Goal: Information Seeking & Learning: Understand process/instructions

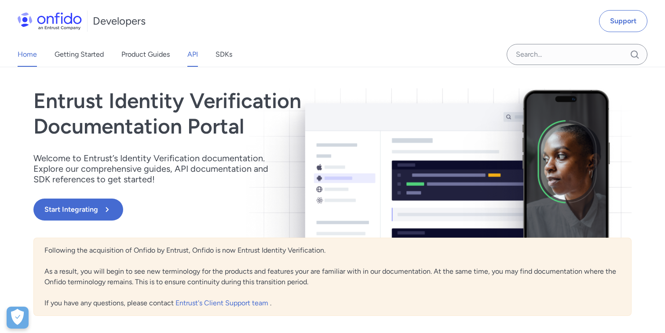
click at [191, 56] on link "API" at bounding box center [192, 54] width 11 height 25
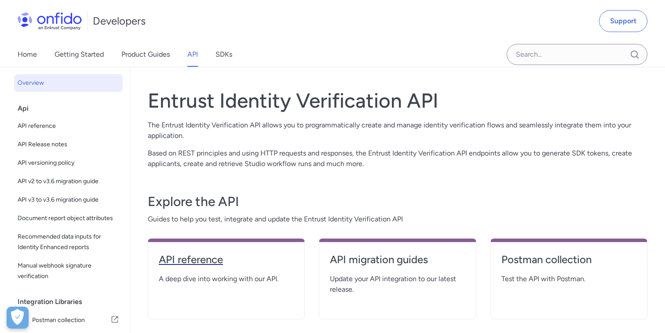
click at [220, 259] on h4 "API reference" at bounding box center [226, 260] width 135 height 14
select select "http"
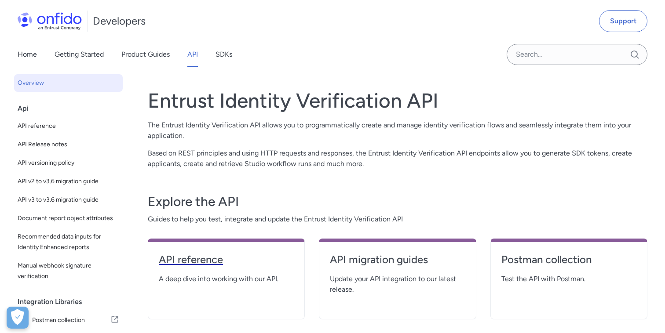
select select "http"
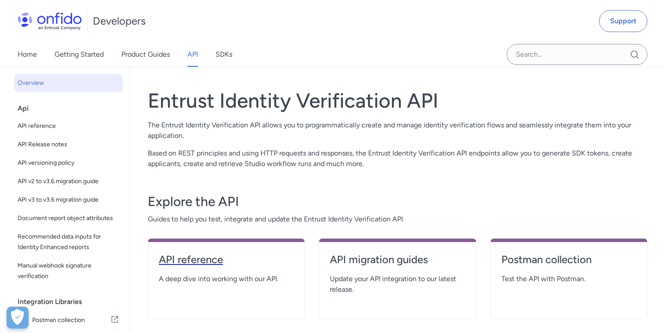
select select "http"
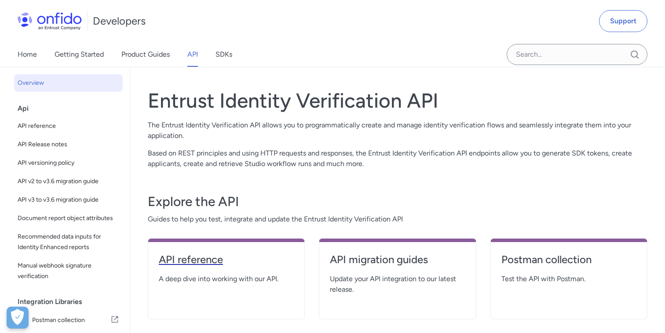
select select "http"
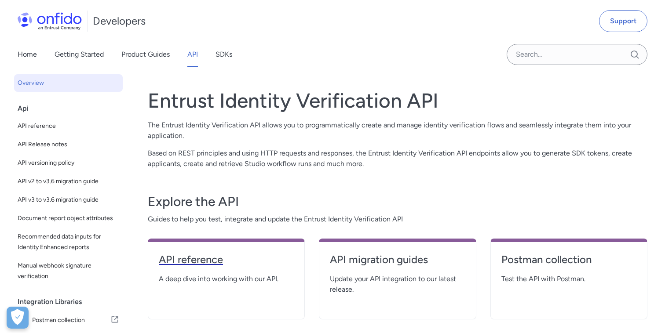
select select "http"
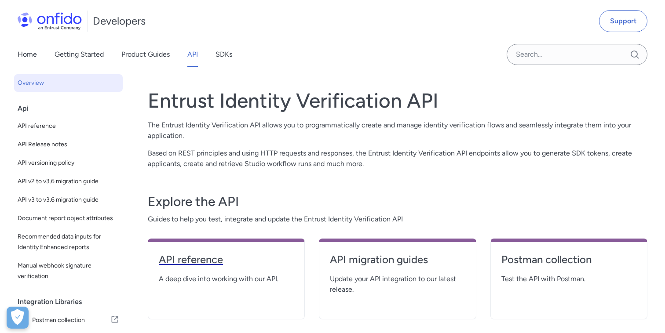
select select "http"
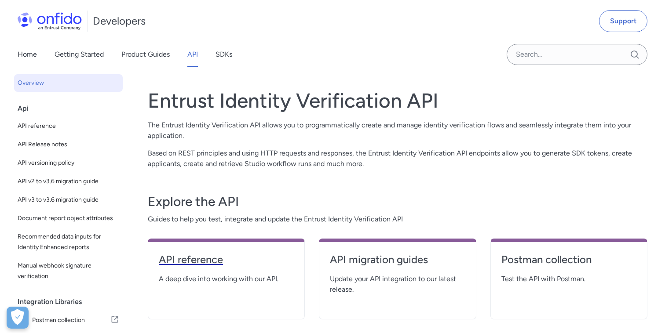
select select "http"
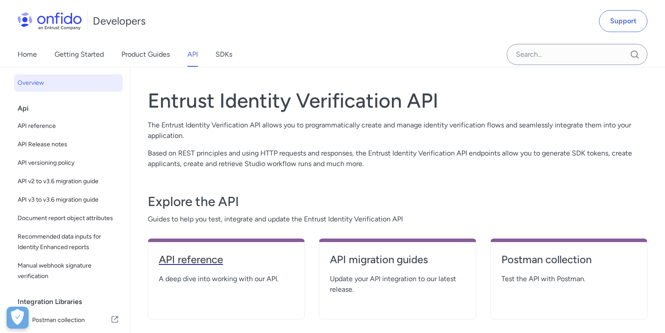
select select "http"
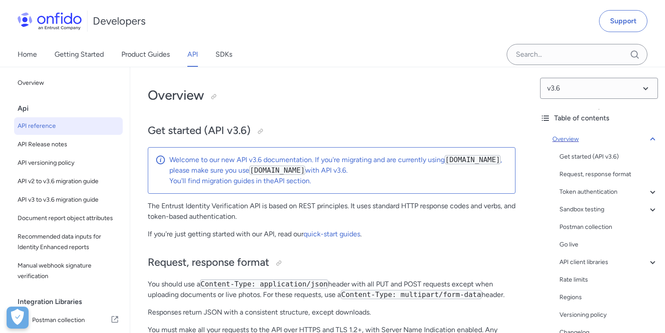
click at [652, 141] on icon at bounding box center [652, 139] width 11 height 11
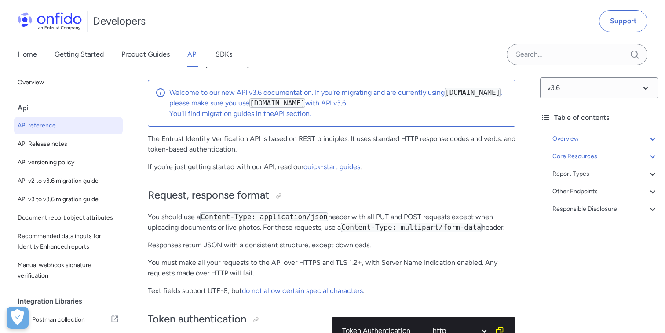
click at [652, 157] on icon at bounding box center [652, 156] width 5 height 3
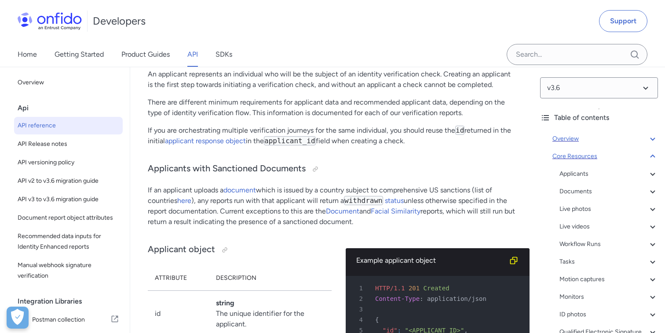
click at [652, 157] on icon at bounding box center [652, 156] width 11 height 11
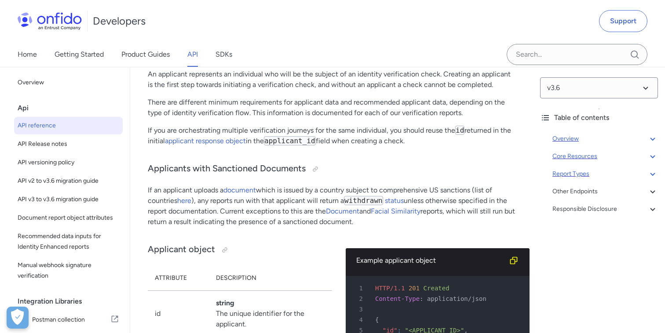
click at [653, 170] on icon at bounding box center [652, 174] width 11 height 11
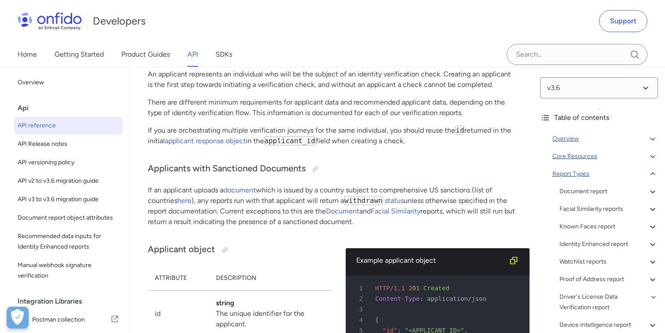
scroll to position [37169, 0]
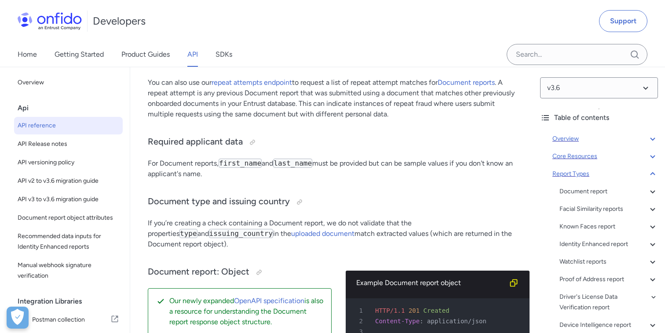
click at [653, 170] on icon at bounding box center [652, 174] width 11 height 11
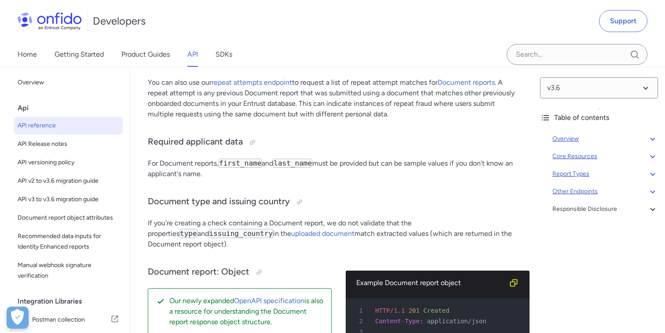
click at [654, 192] on icon at bounding box center [652, 191] width 11 height 11
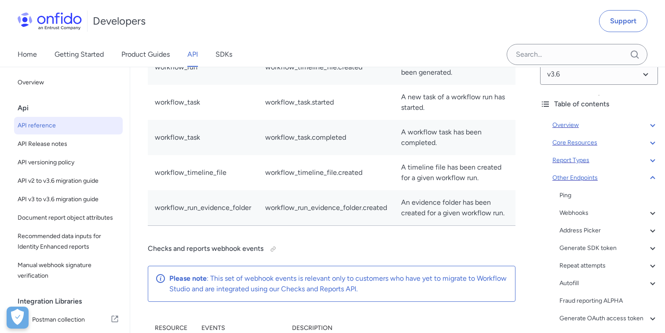
scroll to position [8, 0]
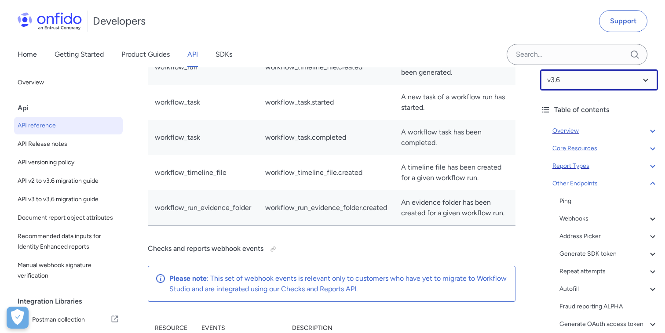
click at [640, 86] on select at bounding box center [599, 79] width 118 height 21
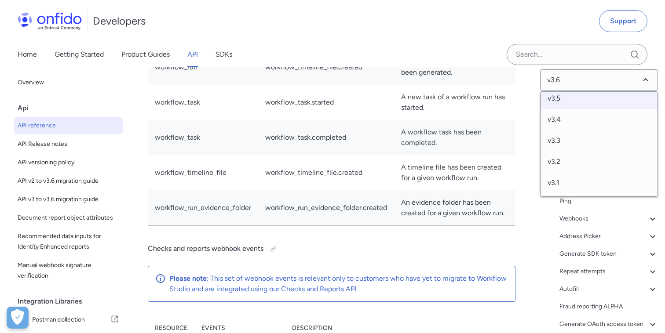
scroll to position [46, 0]
click at [574, 140] on span "v3.2" at bounding box center [598, 142] width 117 height 21
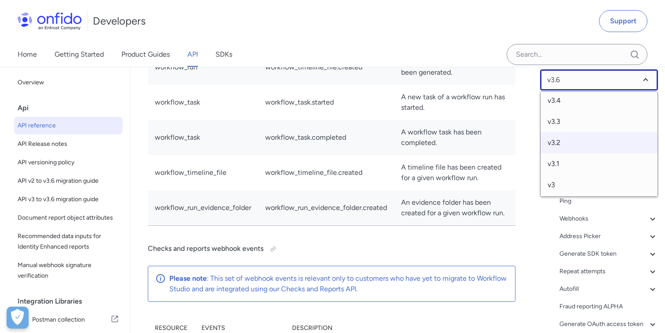
select select "3.2.0"
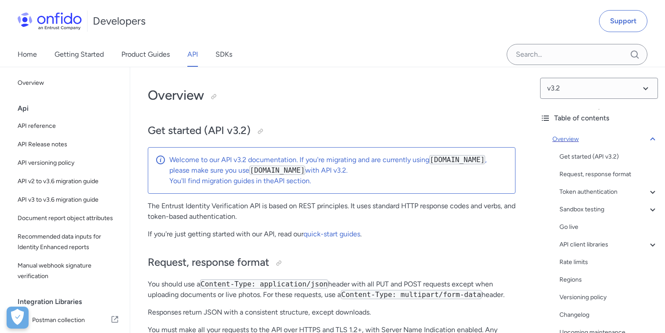
click at [652, 137] on icon at bounding box center [652, 139] width 11 height 11
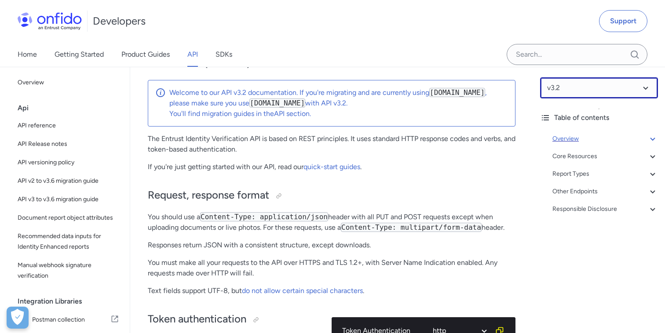
click at [620, 93] on select at bounding box center [599, 87] width 118 height 21
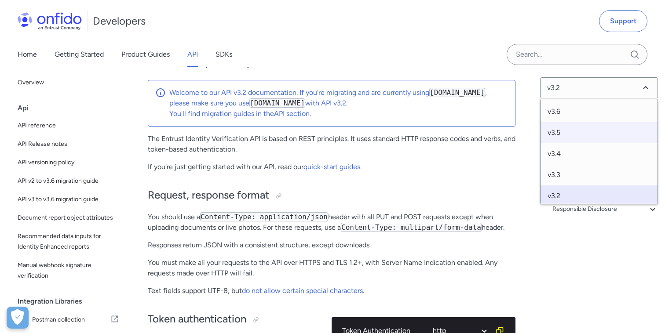
scroll to position [48, 0]
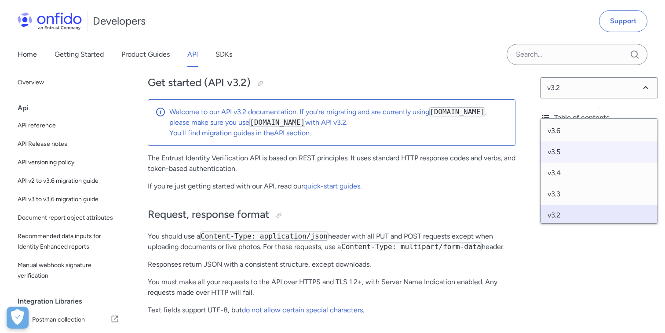
click at [568, 149] on span "v3.5" at bounding box center [598, 152] width 117 height 21
select select "3.5.0"
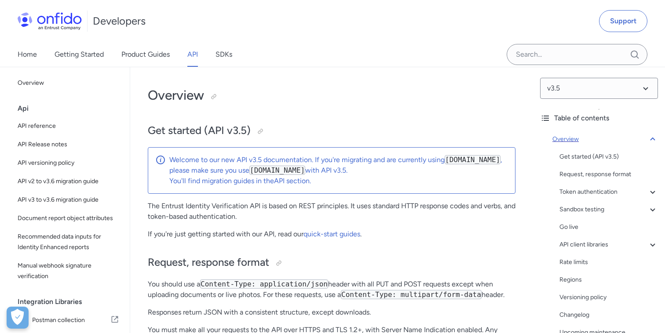
click at [651, 139] on icon at bounding box center [652, 139] width 5 height 3
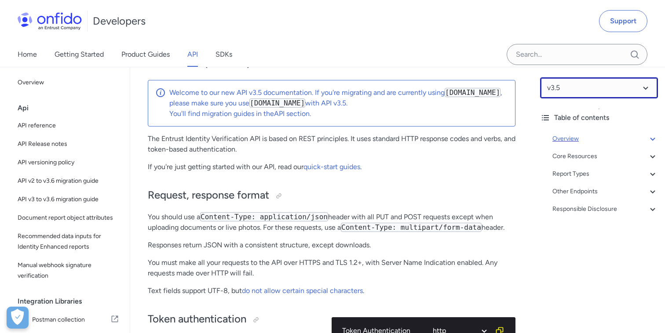
click at [647, 87] on select at bounding box center [599, 87] width 118 height 21
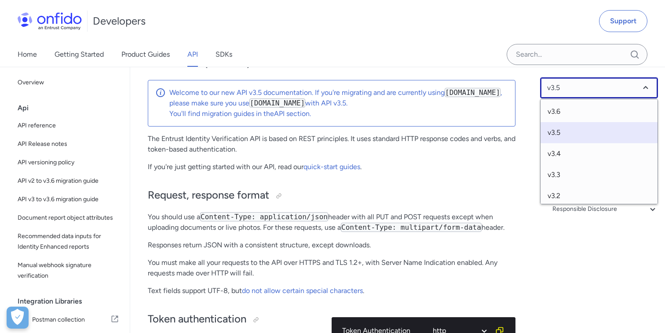
click at [647, 87] on select at bounding box center [599, 87] width 118 height 21
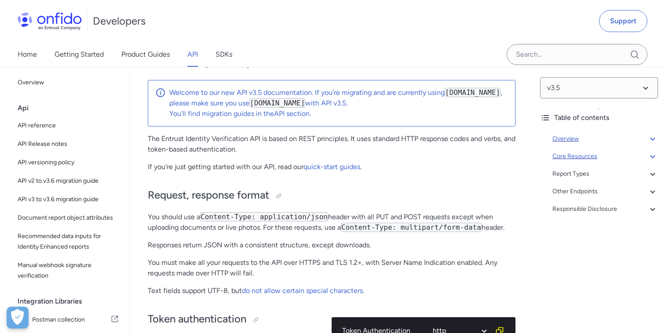
click at [577, 156] on div "Core Resources" at bounding box center [604, 156] width 105 height 11
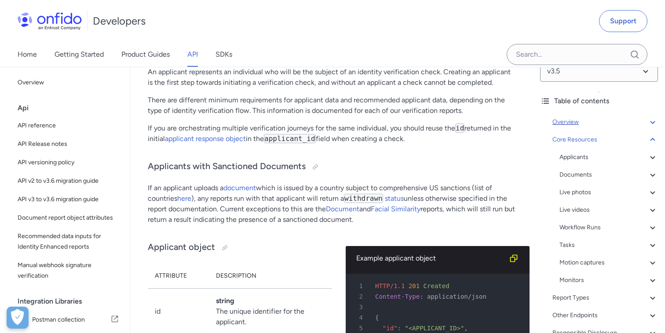
scroll to position [3, 0]
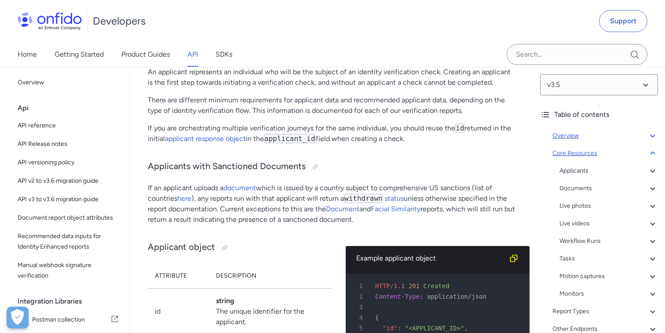
click at [652, 151] on icon at bounding box center [652, 153] width 11 height 11
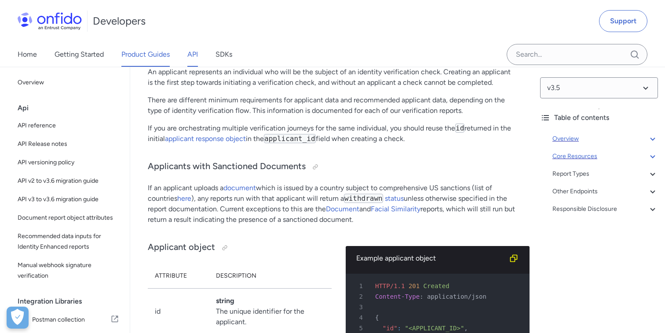
click at [148, 48] on link "Product Guides" at bounding box center [145, 54] width 48 height 25
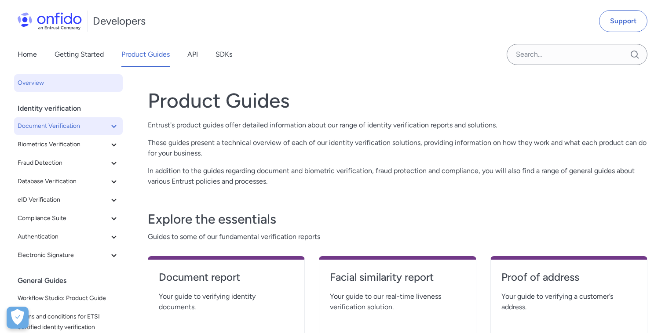
click at [113, 118] on button "Document Verification" at bounding box center [68, 126] width 109 height 18
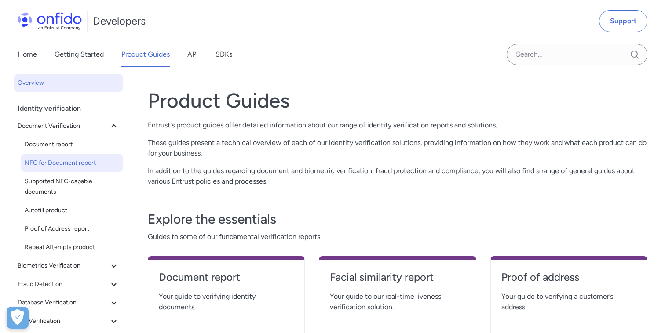
click at [80, 160] on span "NFC for Document report" at bounding box center [72, 163] width 95 height 11
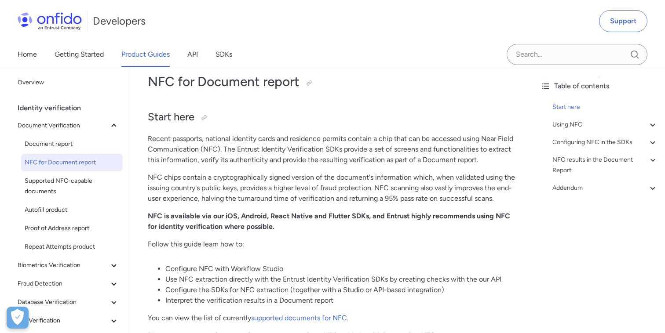
scroll to position [13, 0]
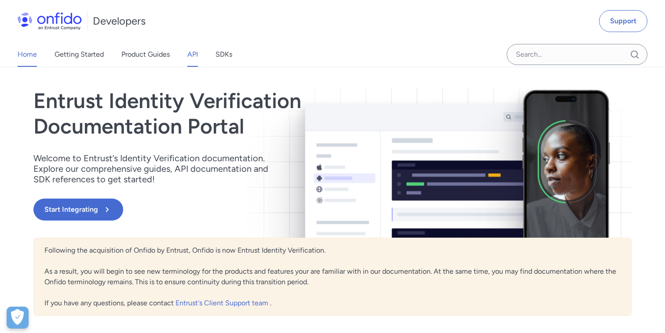
click at [197, 57] on link "API" at bounding box center [192, 54] width 11 height 25
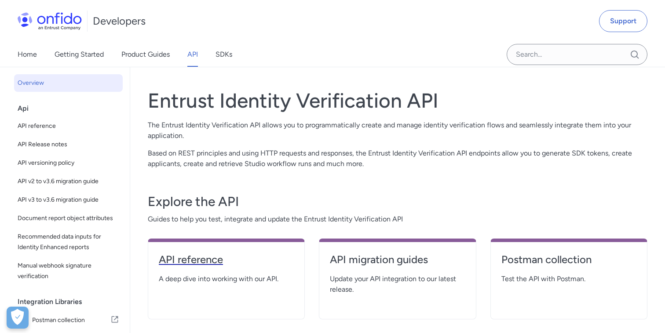
click at [222, 258] on h4 "API reference" at bounding box center [226, 260] width 135 height 14
select select "http"
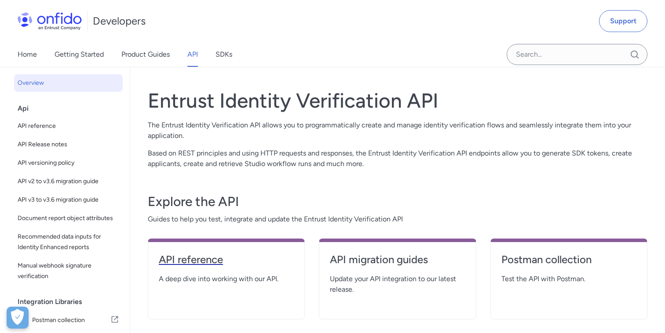
select select "http"
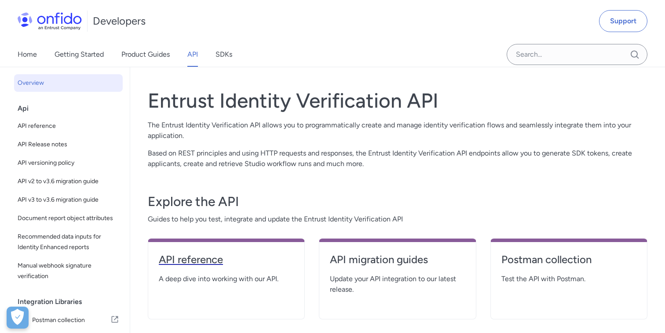
select select "http"
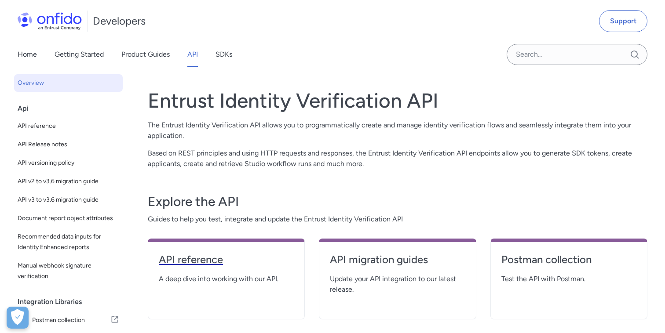
select select "http"
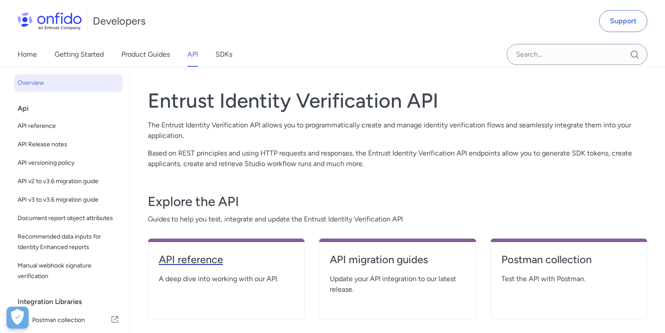
select select "http"
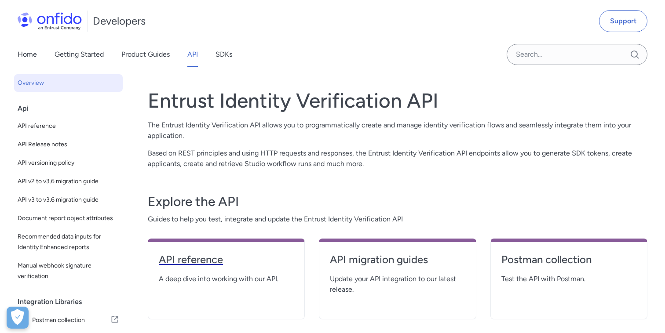
select select "http"
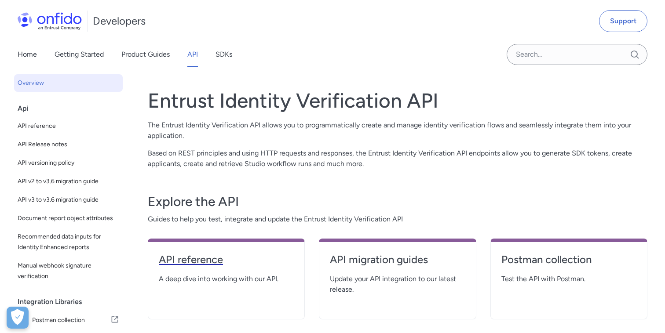
select select "http"
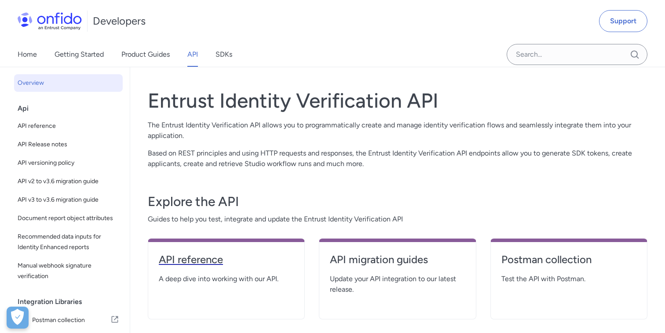
select select "http"
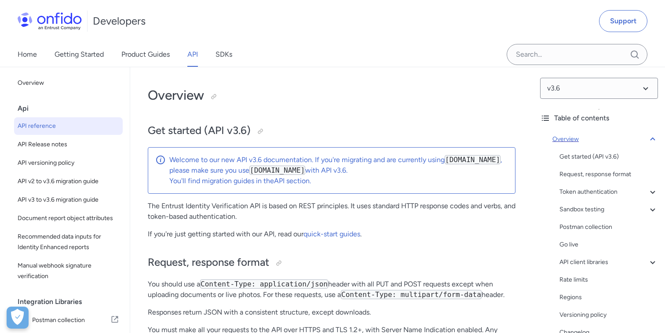
click at [653, 140] on icon at bounding box center [652, 139] width 11 height 11
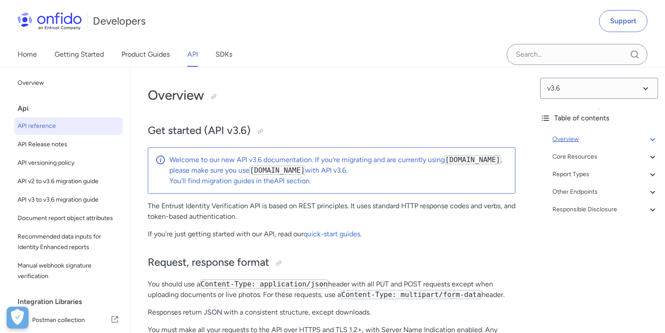
scroll to position [67, 0]
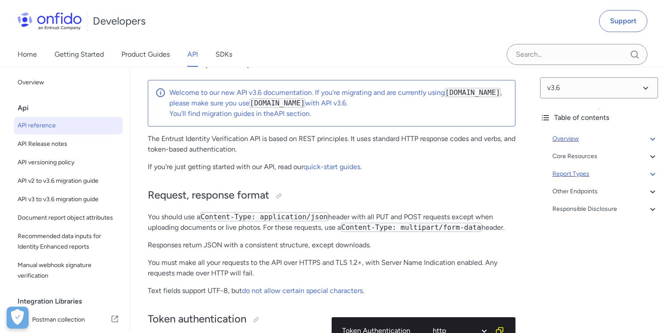
click at [575, 172] on div "Report Types" at bounding box center [604, 174] width 105 height 11
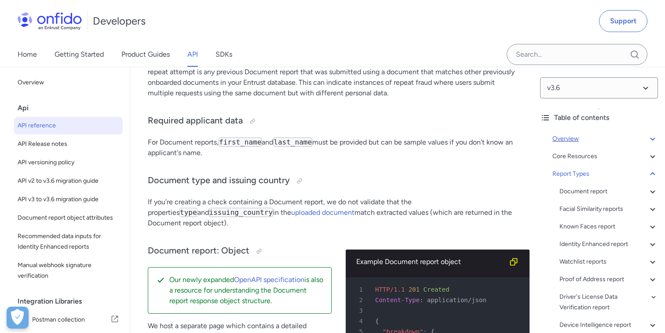
scroll to position [22, 0]
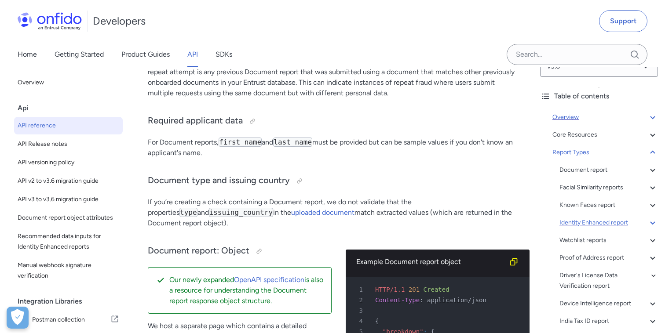
click at [585, 222] on div "Identity Enhanced report" at bounding box center [608, 223] width 98 height 11
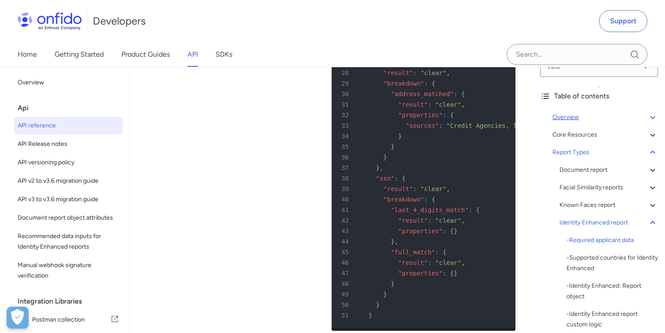
scroll to position [59038, 0]
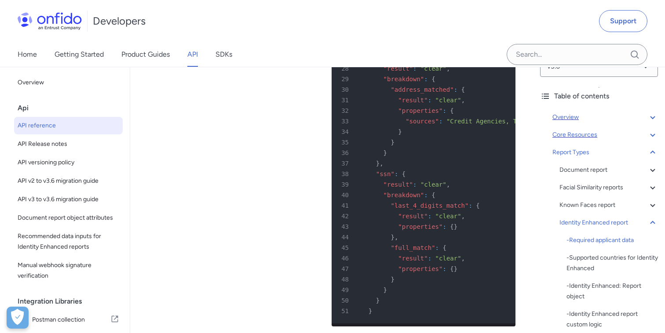
click at [576, 133] on div "Core Resources" at bounding box center [604, 135] width 105 height 11
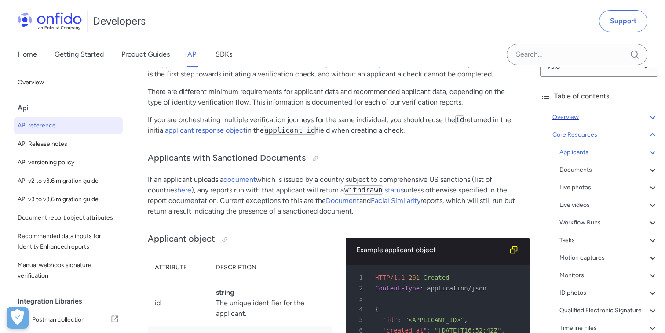
click at [576, 152] on div "Applicants" at bounding box center [608, 152] width 98 height 11
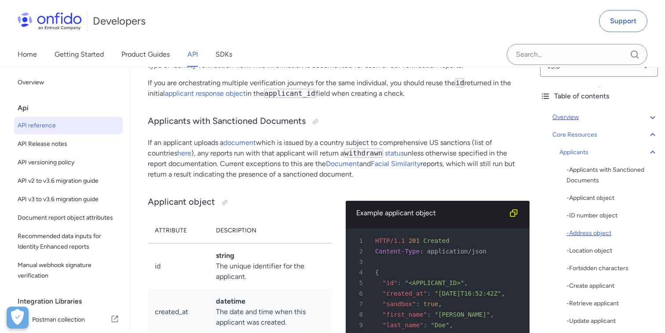
click at [583, 232] on div "- Address object" at bounding box center [611, 233] width 91 height 11
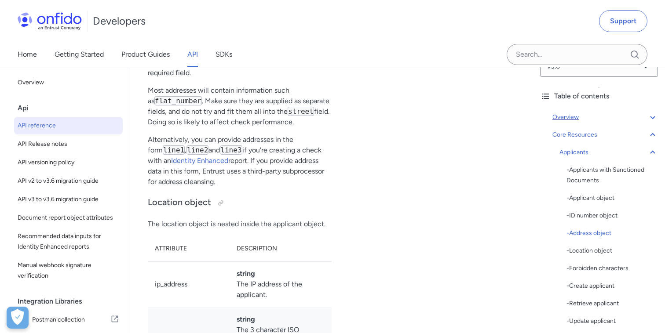
scroll to position [11432, 0]
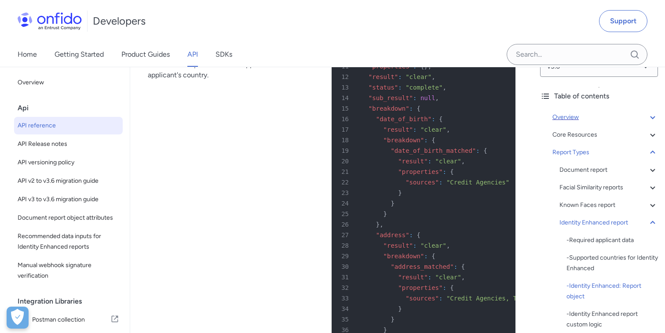
scroll to position [59468, 0]
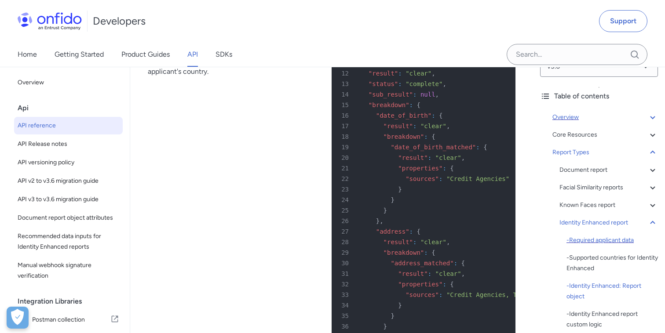
click at [589, 241] on div "- Required applicant data" at bounding box center [611, 240] width 91 height 11
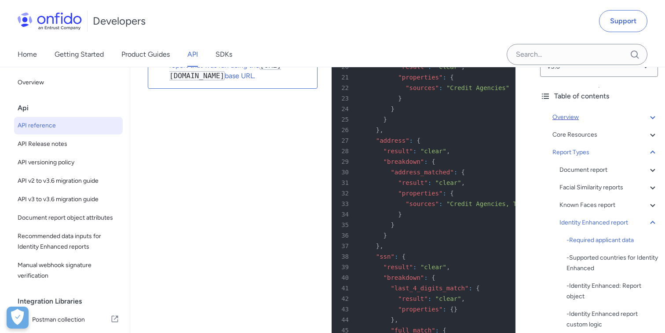
scroll to position [58962, 0]
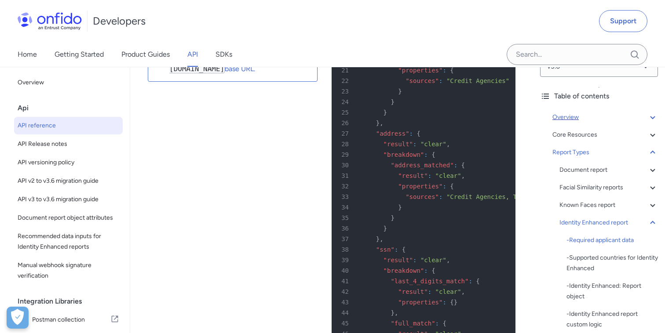
copy p "mandatory in the US only. In some other countries, province or region may be re…"
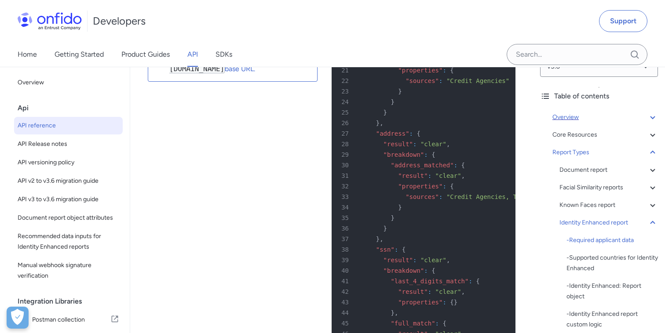
drag, startPoint x: 262, startPoint y: 230, endPoint x: 314, endPoint y: 229, distance: 52.3
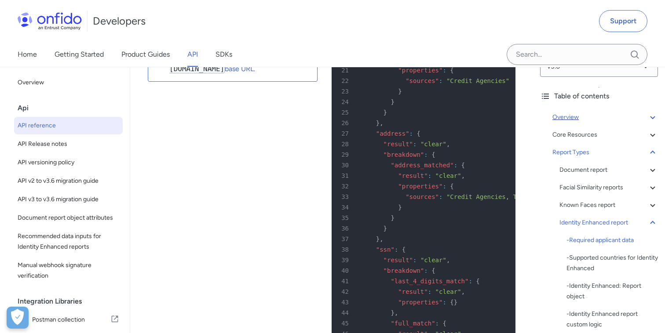
copy p "a 3-letter ISO code"
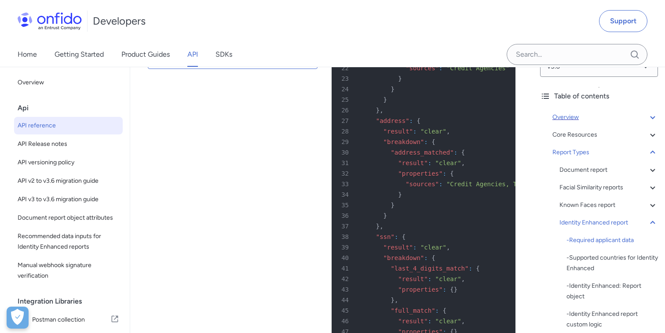
scroll to position [58976, 0]
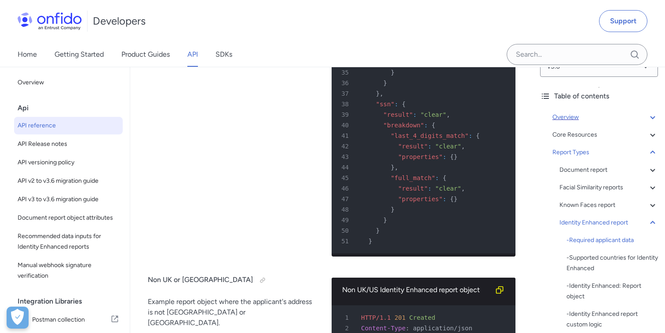
scroll to position [59108, 0]
copy p "you can provide addresses in the form line1 , line2 and line3 . If"
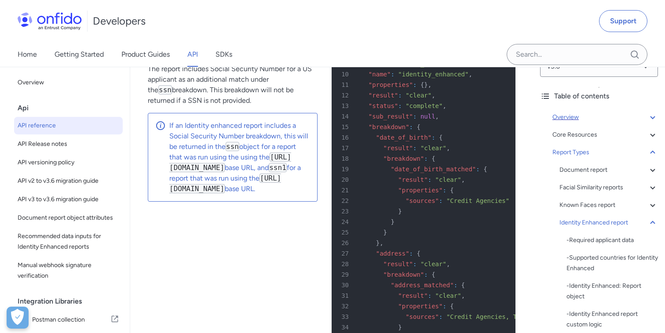
scroll to position [58835, 0]
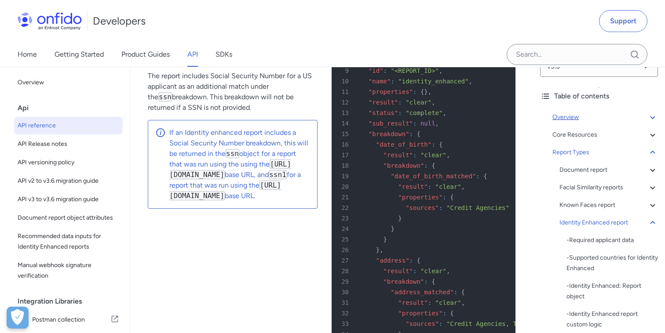
copy p "For checks containing Identity Enhanced reports, applicants with 1-character la…"
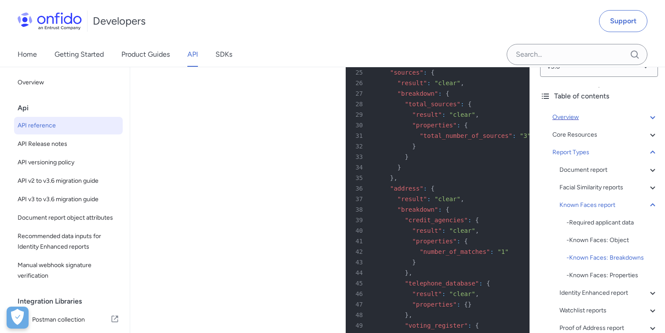
scroll to position [58150, 0]
click at [569, 291] on div "Identity Enhanced report" at bounding box center [608, 293] width 98 height 11
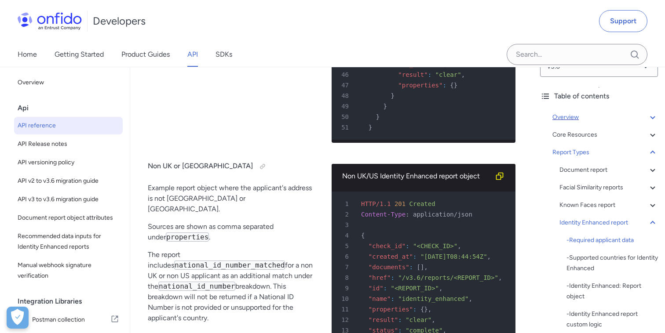
scroll to position [59231, 0]
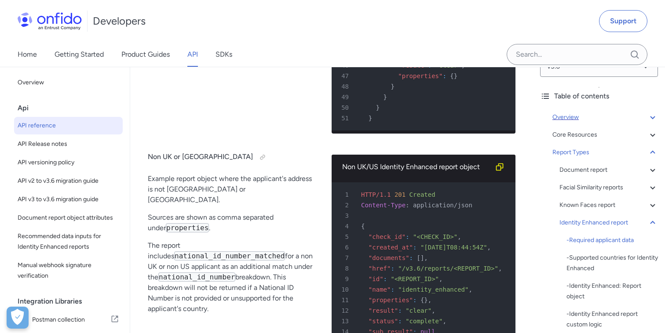
copy p "If you don't provide date of birth or address information in the request, a con…"
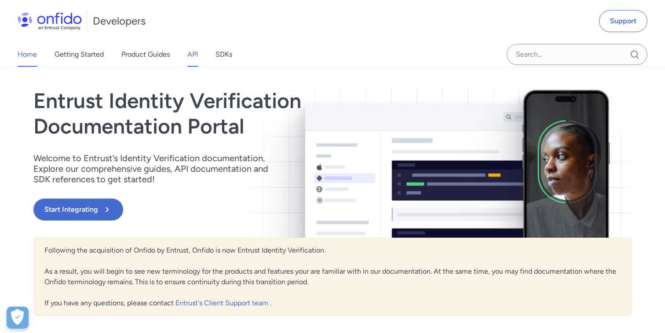
click at [190, 58] on link "API" at bounding box center [192, 54] width 11 height 25
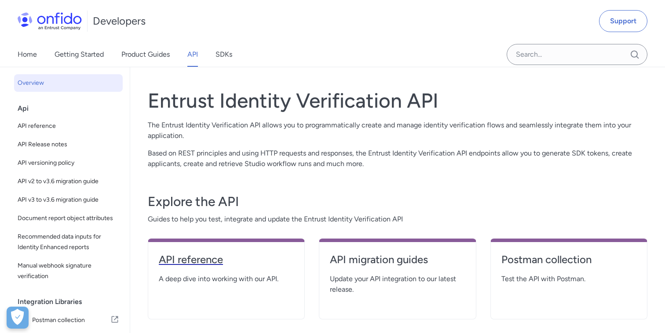
click at [219, 257] on h4 "API reference" at bounding box center [226, 260] width 135 height 14
select select "http"
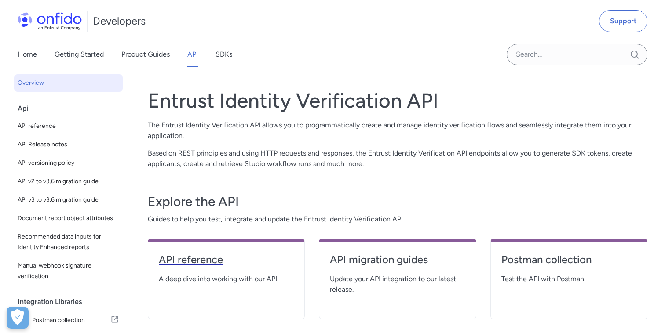
select select "http"
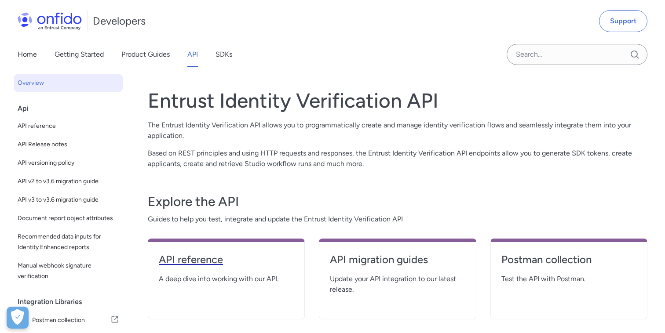
select select "http"
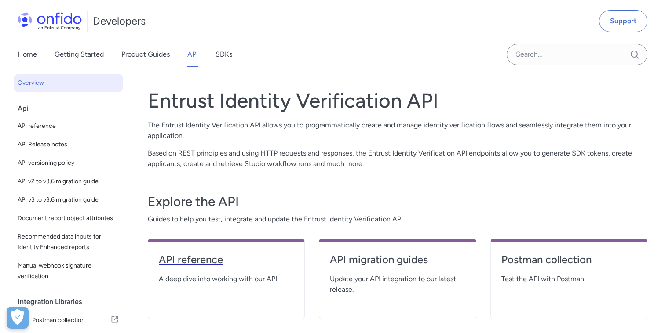
select select "http"
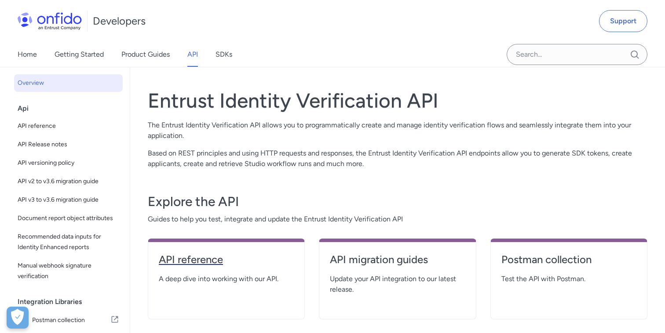
select select "http"
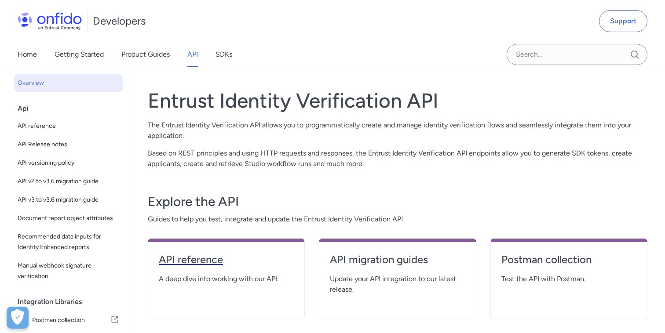
select select "http"
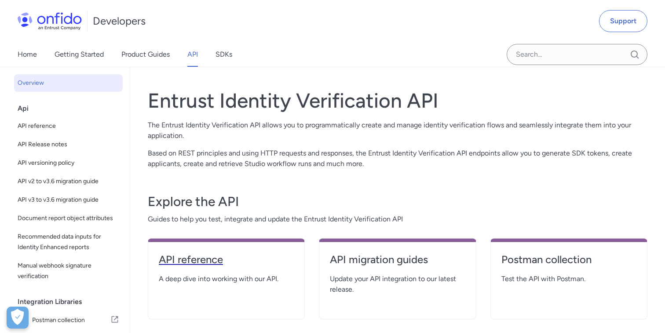
select select "http"
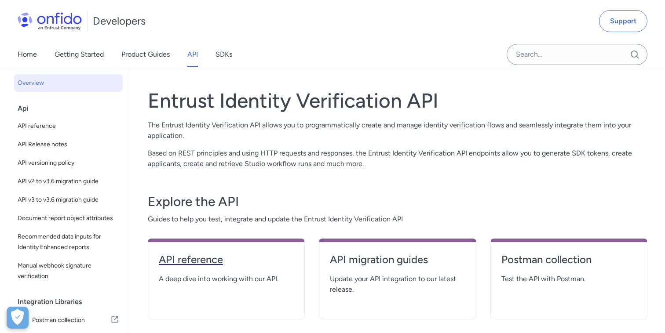
select select "http"
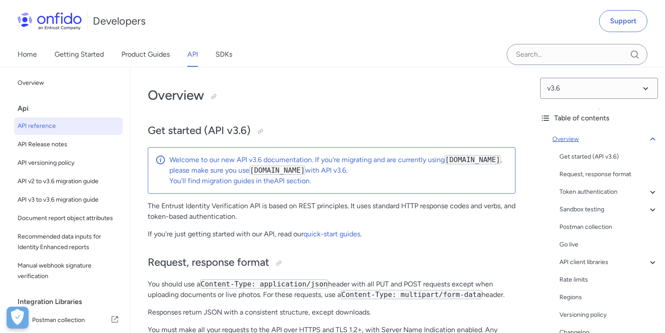
click at [651, 136] on icon at bounding box center [652, 139] width 11 height 11
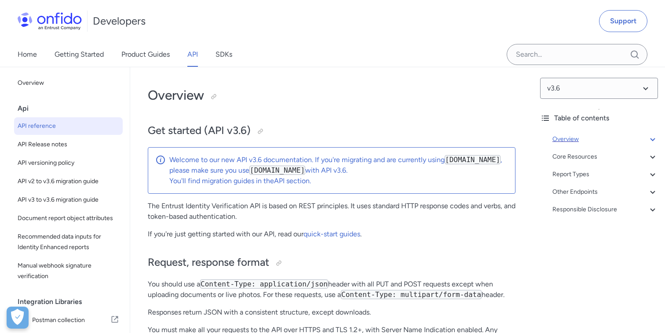
scroll to position [67, 0]
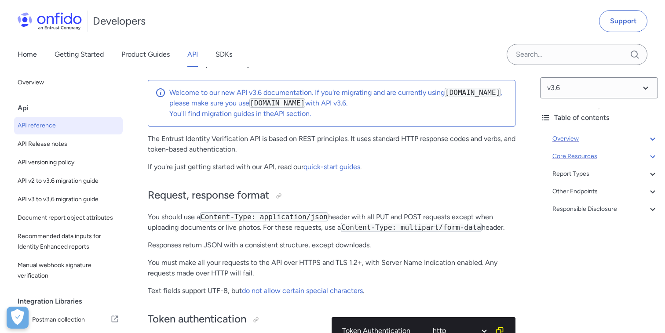
click at [585, 159] on div "Core Resources" at bounding box center [604, 156] width 105 height 11
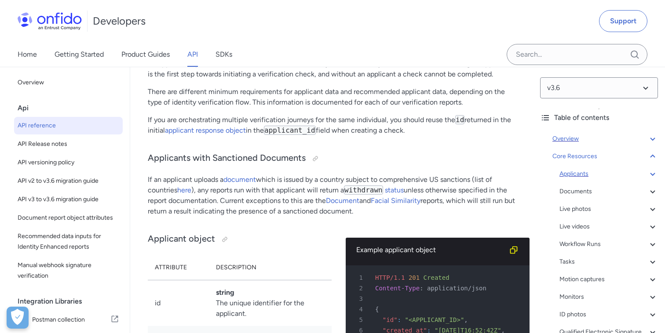
click at [579, 176] on div "Applicants" at bounding box center [608, 174] width 98 height 11
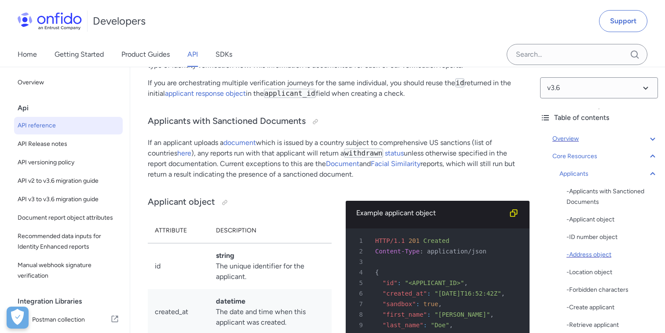
click at [590, 255] on div "- Address object" at bounding box center [611, 255] width 91 height 11
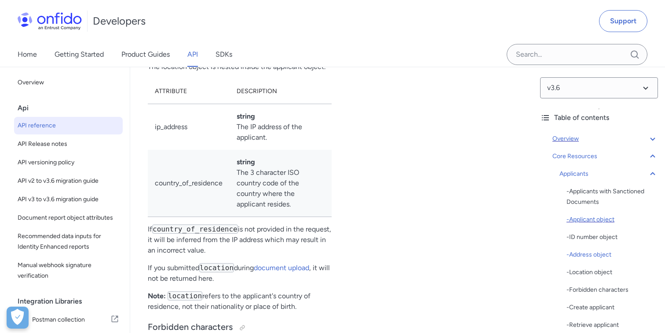
scroll to position [14, 0]
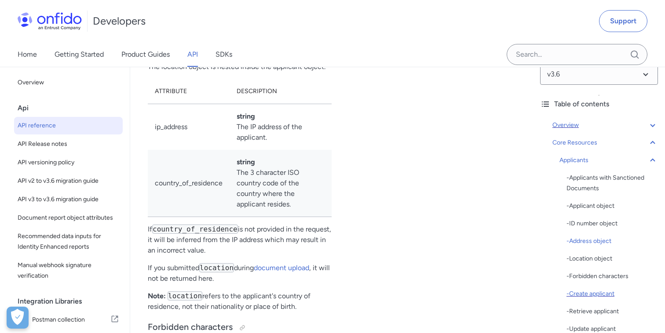
click at [593, 297] on div "- Create applicant" at bounding box center [611, 294] width 91 height 11
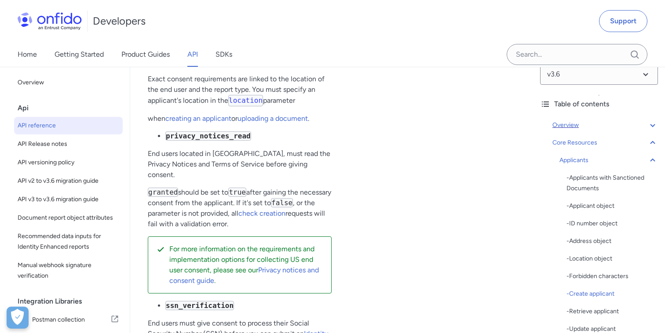
scroll to position [13109, 0]
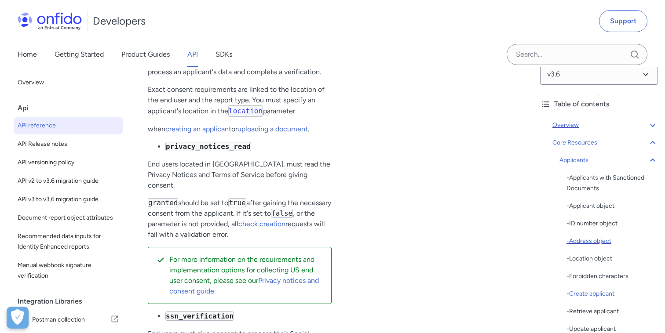
click at [581, 241] on div "- Address object" at bounding box center [611, 241] width 91 height 11
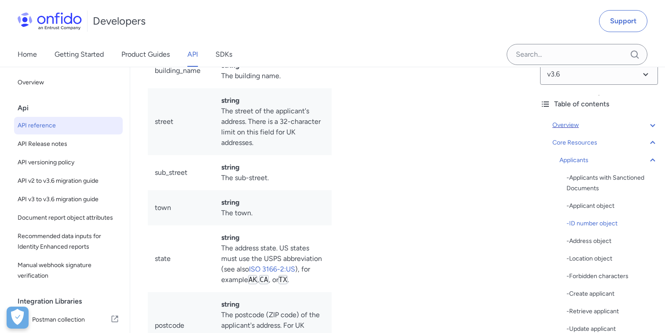
scroll to position [10942, 0]
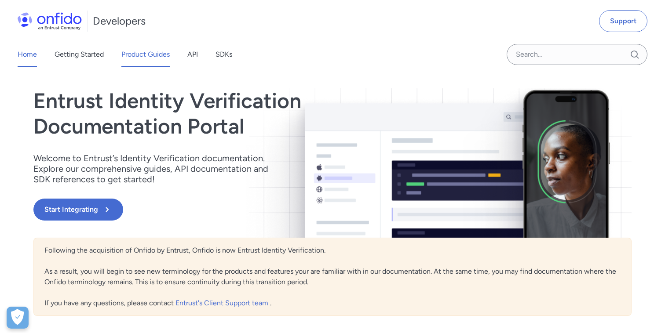
click at [164, 55] on link "Product Guides" at bounding box center [145, 54] width 48 height 25
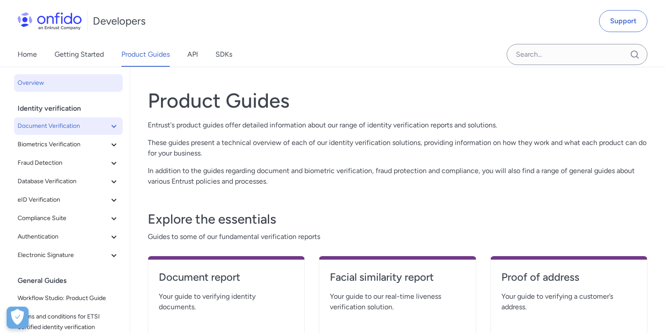
click at [116, 126] on icon at bounding box center [114, 126] width 11 height 11
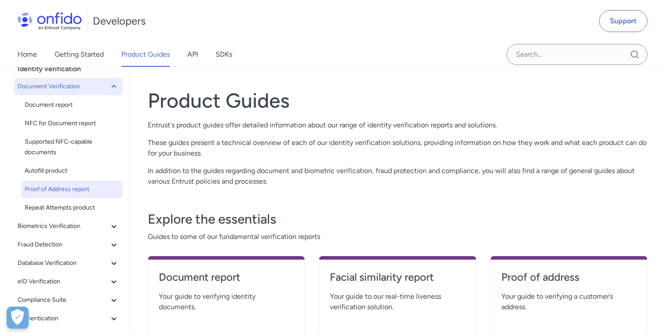
scroll to position [40, 0]
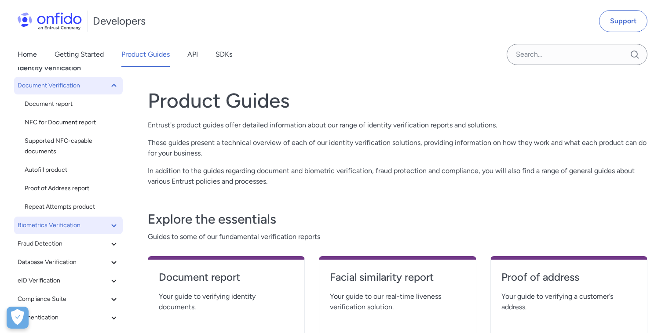
click at [109, 228] on icon at bounding box center [114, 225] width 11 height 11
click at [80, 247] on span "Facial Similarity reports" at bounding box center [72, 244] width 95 height 11
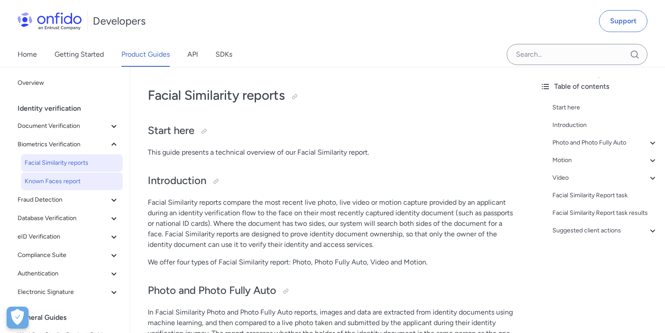
click at [92, 189] on link "Known Faces report" at bounding box center [72, 182] width 102 height 18
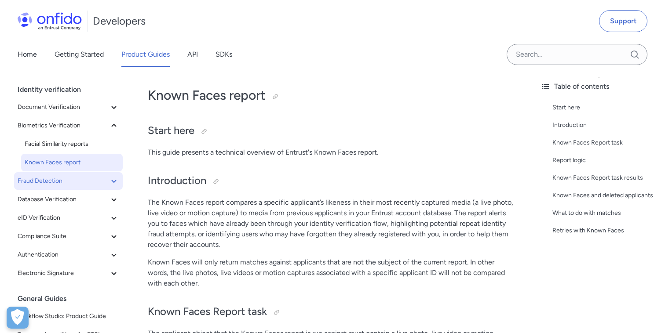
scroll to position [20, 0]
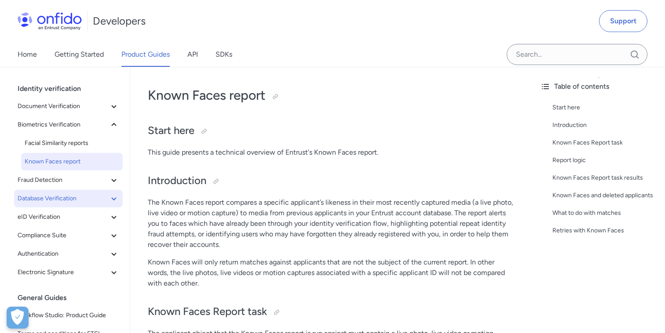
click at [116, 191] on button "Database Verification" at bounding box center [68, 199] width 109 height 18
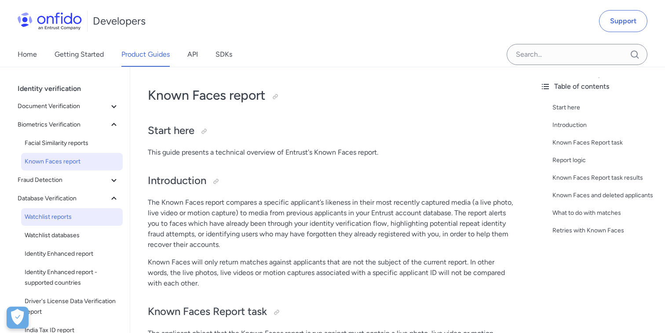
click at [78, 214] on span "Watchlist reports" at bounding box center [72, 217] width 95 height 11
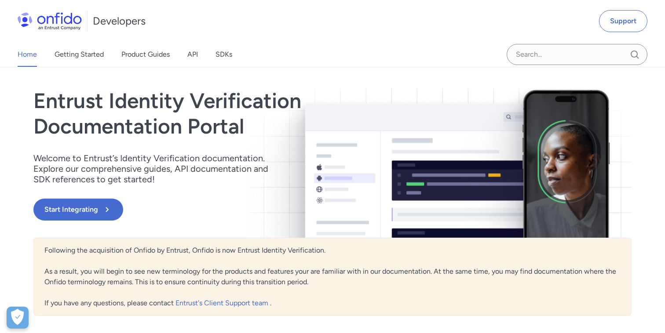
click at [137, 49] on link "Product Guides" at bounding box center [145, 54] width 48 height 25
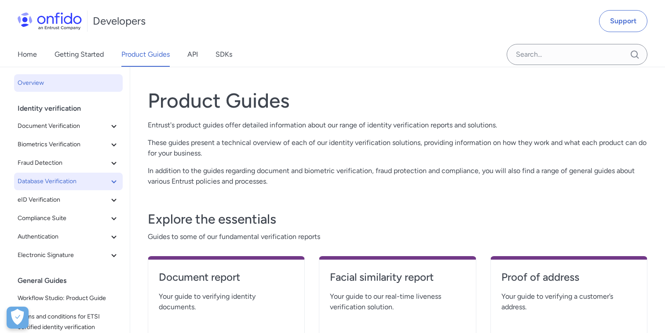
scroll to position [22, 0]
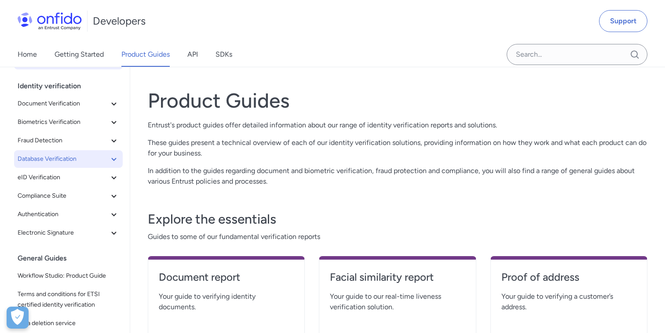
click at [116, 156] on icon at bounding box center [114, 159] width 11 height 11
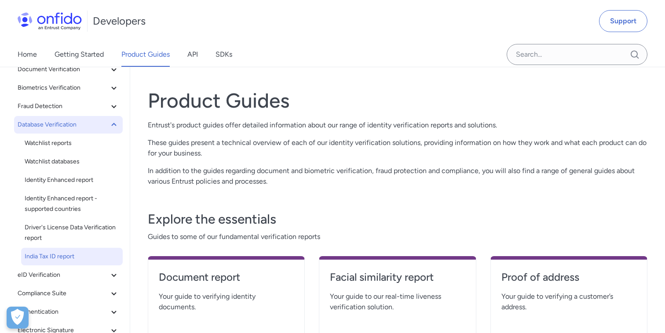
scroll to position [68, 0]
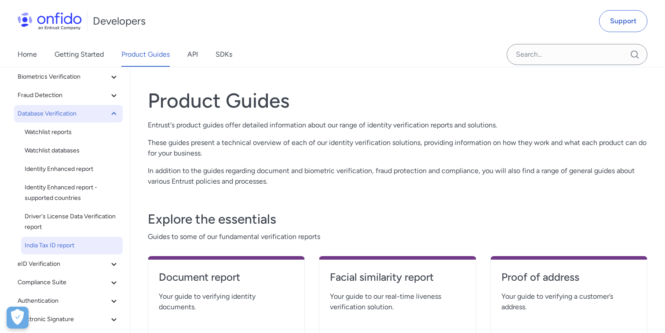
click at [72, 243] on span "India Tax ID report" at bounding box center [72, 245] width 95 height 11
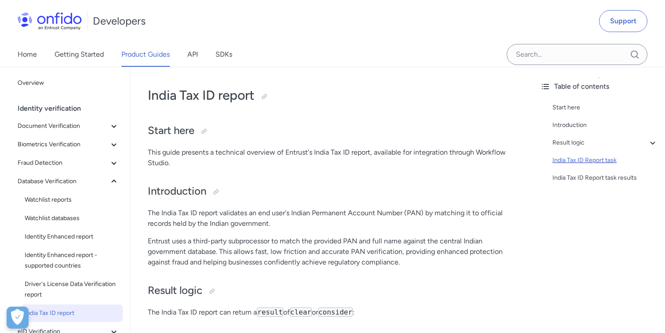
click at [582, 160] on div "India Tax ID Report task" at bounding box center [604, 160] width 105 height 11
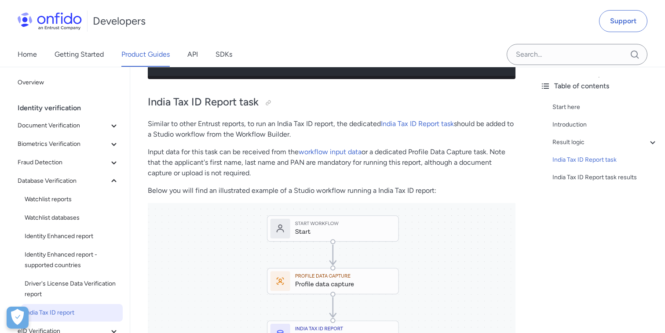
click at [500, 149] on p "Input data for this task can be received from the workflow input data or a dedi…" at bounding box center [331, 163] width 367 height 32
